Goal: Navigation & Orientation: Find specific page/section

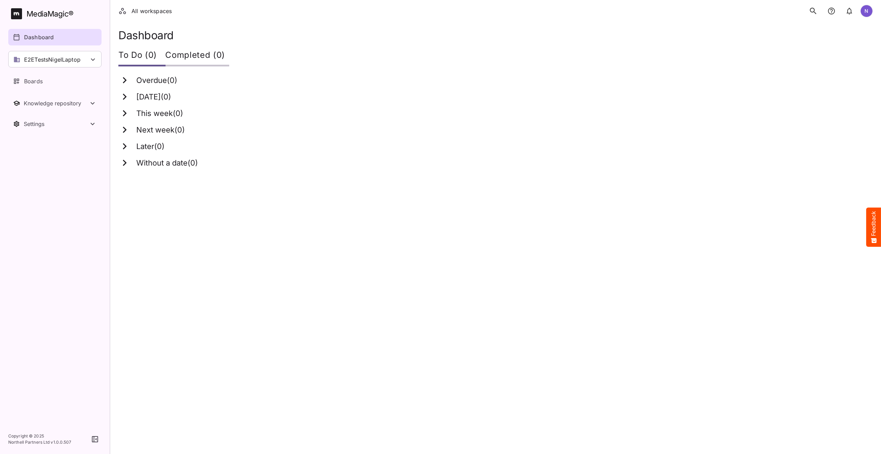
click at [810, 11] on icon "search" at bounding box center [813, 11] width 7 height 7
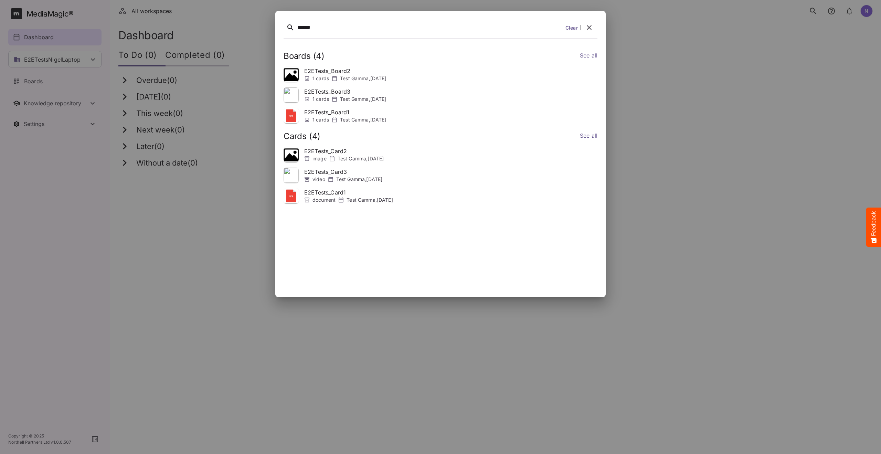
click at [585, 25] on icon "button" at bounding box center [589, 27] width 8 height 8
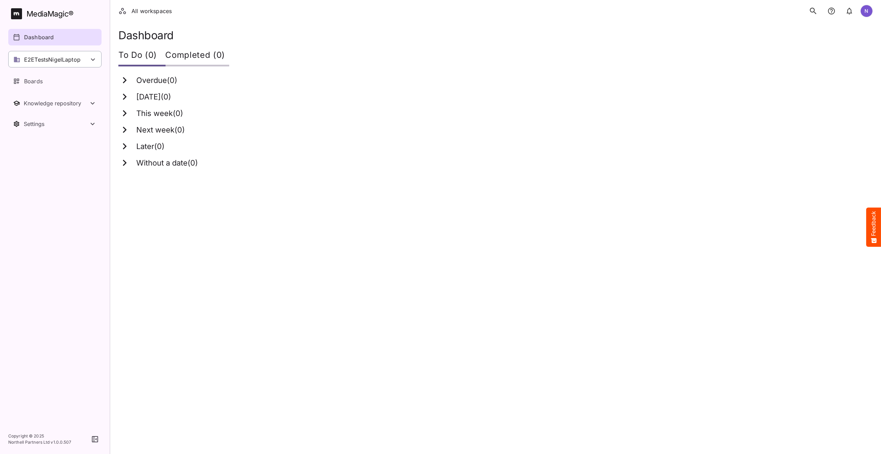
click at [97, 62] on icon at bounding box center [93, 59] width 8 height 8
click at [48, 39] on div at bounding box center [440, 227] width 881 height 454
click at [36, 83] on p "Boards" at bounding box center [33, 81] width 19 height 8
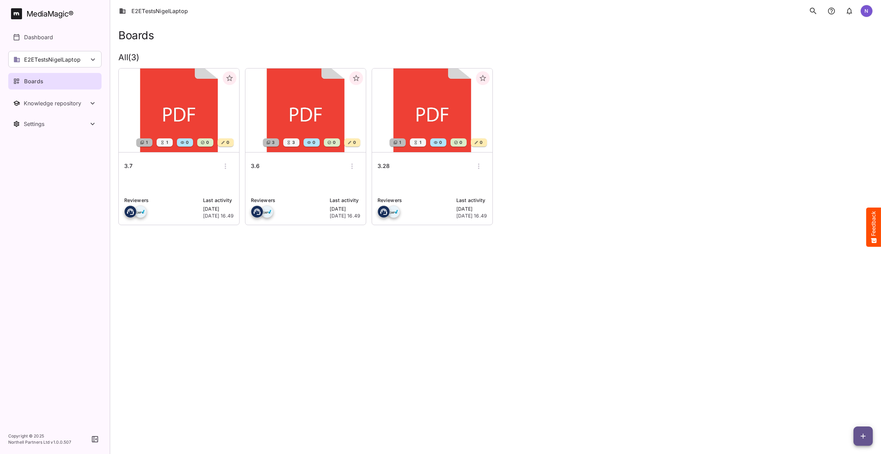
click at [130, 166] on h6 "3.7" at bounding box center [128, 166] width 8 height 9
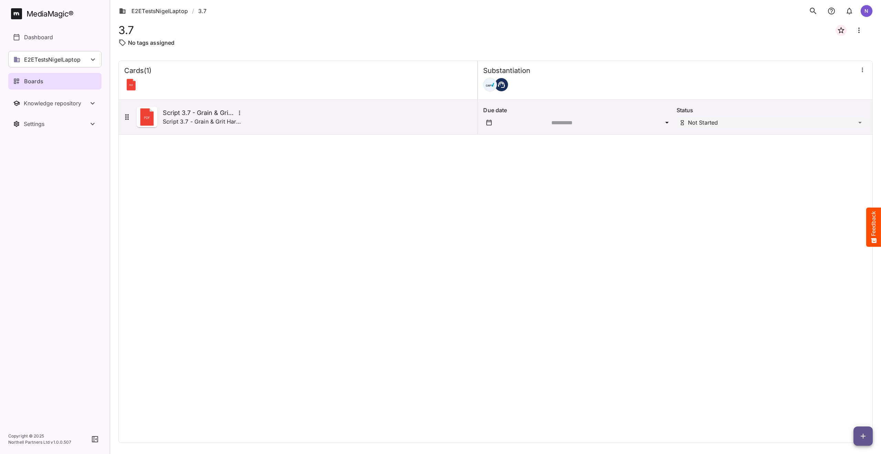
click at [812, 10] on icon "search" at bounding box center [812, 11] width 9 height 9
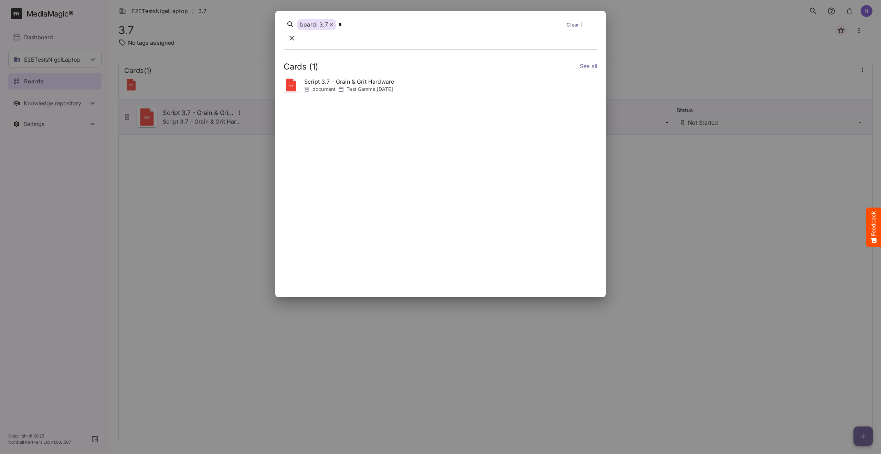
click at [296, 34] on icon "button" at bounding box center [292, 38] width 8 height 8
